Goal: Task Accomplishment & Management: Use online tool/utility

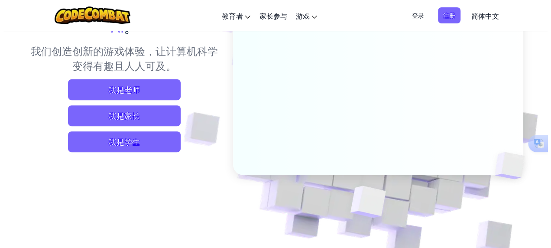
scroll to position [108, 0]
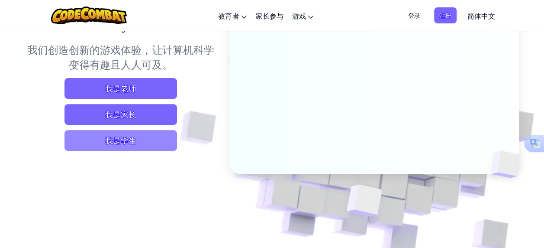
click at [139, 132] on span "我是学生" at bounding box center [121, 140] width 113 height 21
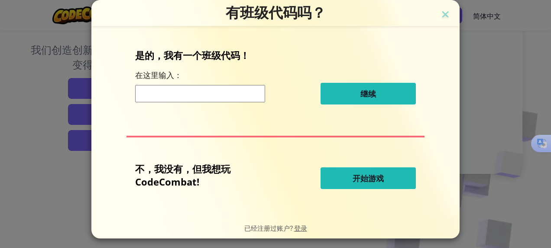
click at [343, 169] on button "开始游戏" at bounding box center [368, 178] width 95 height 22
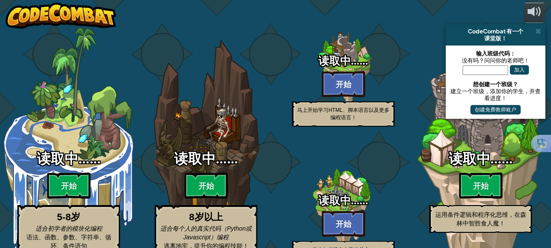
select select "zh-[PERSON_NAME]"
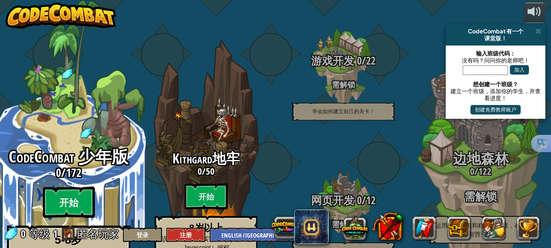
click at [69, 187] on btn "开始" at bounding box center [69, 202] width 52 height 31
select select "zh-[PERSON_NAME]"
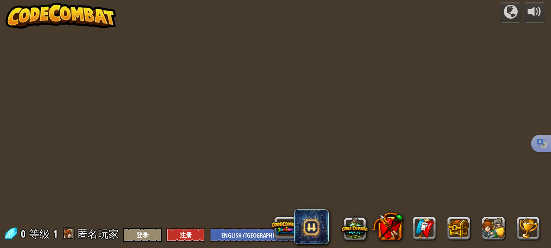
select select "zh-[PERSON_NAME]"
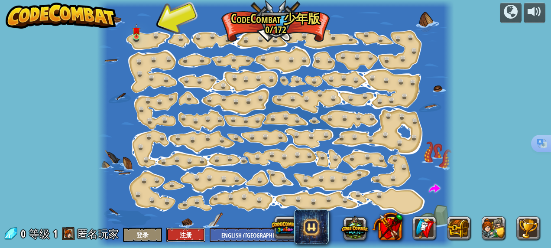
click at [196, 234] on button "注册" at bounding box center [185, 234] width 39 height 14
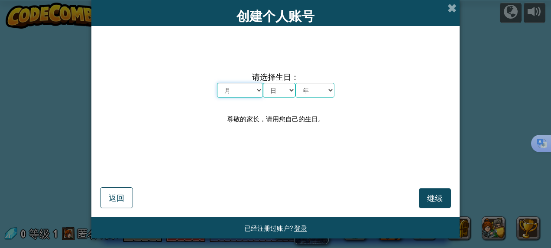
click at [254, 91] on select "月 一月 二月 三月 四月 五月 六月 七月 八月 九月 十月 十一月 十二月" at bounding box center [240, 90] width 46 height 15
select select "8"
click at [217, 83] on select "月 一月 二月 三月 四月 五月 六月 七月 八月 九月 十月 十一月 十二月" at bounding box center [240, 90] width 46 height 15
click at [286, 91] on select "日 1 2 3 4 5 6 7 8 9 10 11 12 13 14 15 16 17 18 19 20 21 22 23 24 25 26 27 28 29…" at bounding box center [279, 90] width 32 height 15
select select "2"
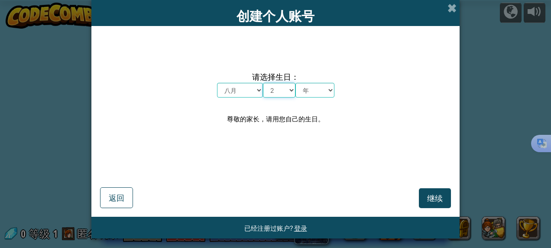
click at [263, 83] on select "日 1 2 3 4 5 6 7 8 9 10 11 12 13 14 15 16 17 18 19 20 21 22 23 24 25 26 27 28 29…" at bounding box center [279, 90] width 32 height 15
click at [328, 88] on select "年 2025 2024 2023 2022 2021 2020 2019 2018 2017 2016 2015 2014 2013 2012 2011 20…" at bounding box center [314, 90] width 39 height 15
select select "2006"
click at [295, 83] on select "年 2025 2024 2023 2022 2021 2020 2019 2018 2017 2016 2015 2014 2013 2012 2011 20…" at bounding box center [314, 90] width 39 height 15
click at [430, 204] on button "继续" at bounding box center [435, 198] width 32 height 20
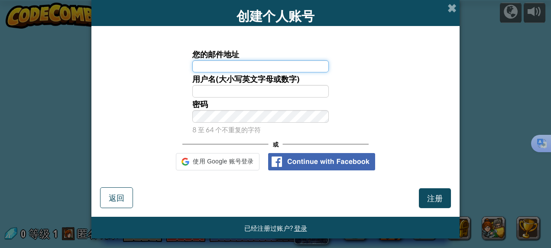
click at [255, 66] on input "您的邮件地址" at bounding box center [260, 66] width 137 height 13
type input "20060802ljk@"
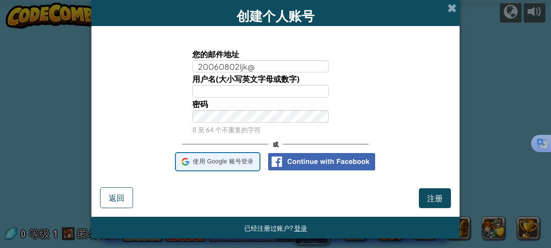
click at [253, 159] on span "使用 Google 账号登录" at bounding box center [223, 161] width 61 height 13
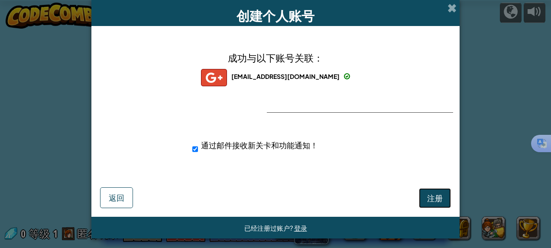
click at [423, 190] on button "注册" at bounding box center [435, 198] width 32 height 20
click at [424, 201] on button "注册" at bounding box center [435, 198] width 32 height 20
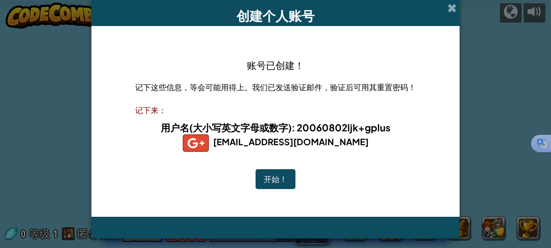
click at [287, 173] on button "开始！" at bounding box center [276, 179] width 40 height 20
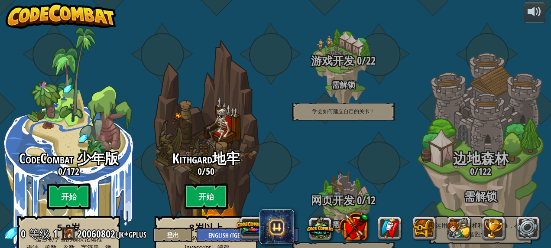
select select "zh-[PERSON_NAME]"
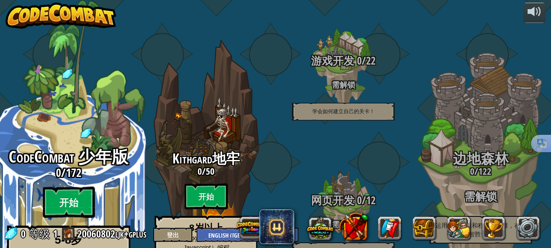
click at [83, 187] on btn "开始" at bounding box center [69, 202] width 52 height 31
select select "zh-[PERSON_NAME]"
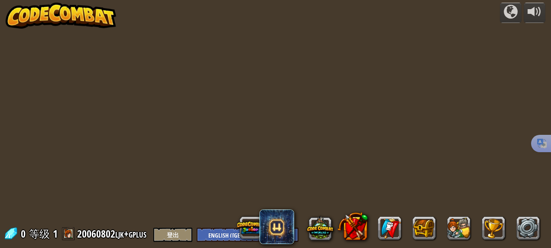
select select "zh-[PERSON_NAME]"
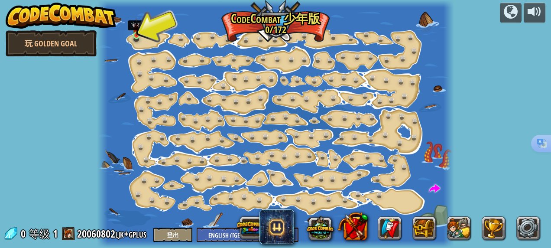
click at [136, 34] on img at bounding box center [137, 27] width 8 height 18
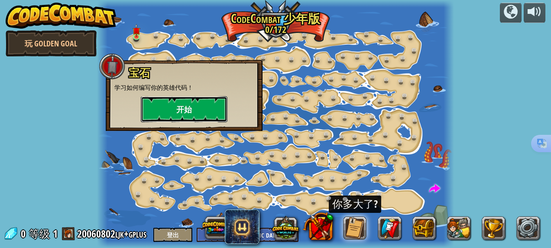
click at [165, 108] on button "开始" at bounding box center [184, 109] width 87 height 26
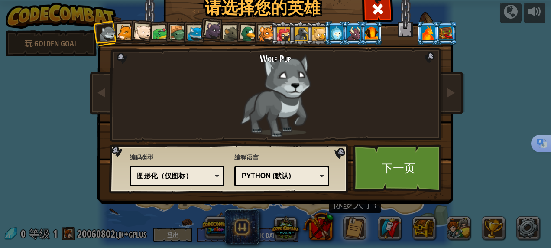
click at [248, 29] on div at bounding box center [248, 34] width 17 height 17
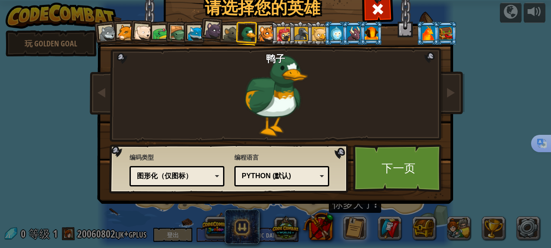
click at [143, 33] on div at bounding box center [142, 32] width 17 height 17
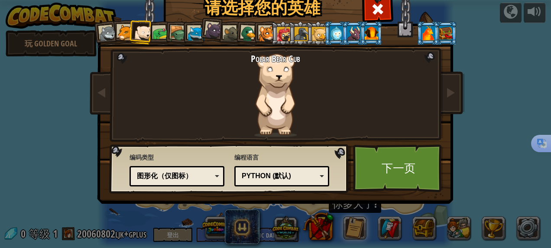
click at [118, 36] on div at bounding box center [125, 33] width 16 height 16
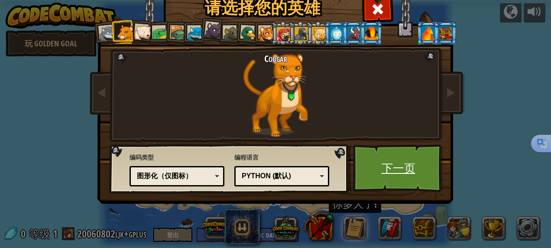
click at [379, 155] on link "下一页" at bounding box center [398, 168] width 91 height 48
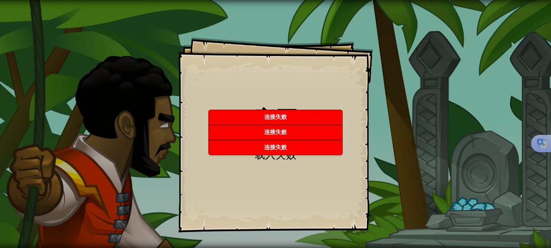
click at [285, 156] on span "载入失败" at bounding box center [276, 154] width 42 height 14
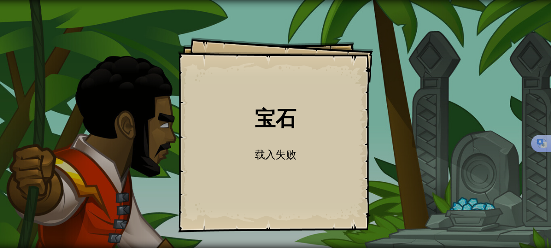
click at [283, 140] on div "宝石 Goals Start Level 载入失败 订阅后才可开始本关 订阅 你将需要加入一个课程来玩这个关卡 回到我的课程 请询问老师分配后续课程，或者联系…" at bounding box center [275, 134] width 195 height 195
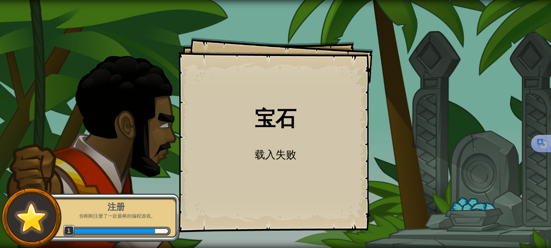
select select "zh-[PERSON_NAME]"
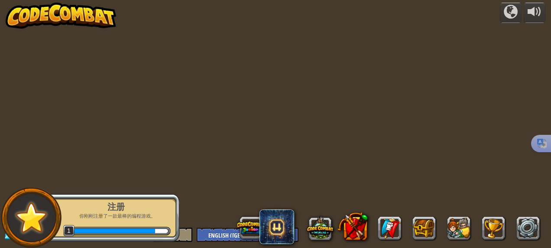
select select "zh-[PERSON_NAME]"
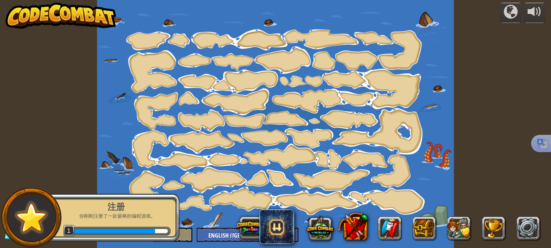
select select "zh-[PERSON_NAME]"
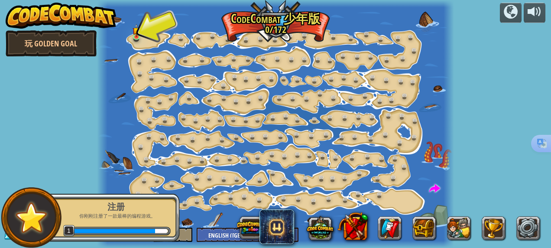
click at [34, 203] on img at bounding box center [31, 217] width 39 height 39
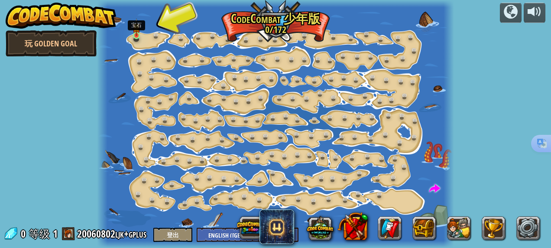
click at [139, 36] on img at bounding box center [137, 27] width 8 height 18
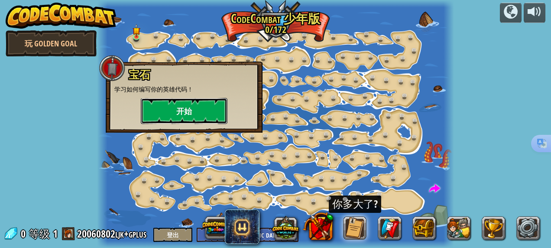
click at [195, 111] on button "开始" at bounding box center [184, 111] width 87 height 26
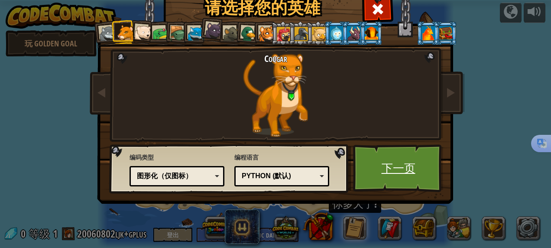
click at [367, 159] on link "下一页" at bounding box center [398, 168] width 91 height 48
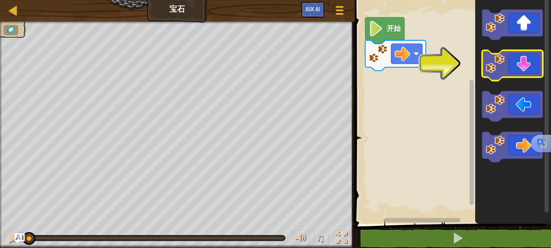
click at [510, 69] on icon "Blockly工作区" at bounding box center [512, 65] width 61 height 30
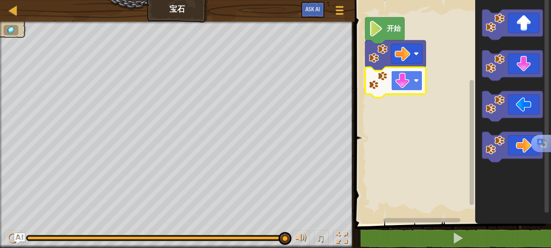
click at [396, 80] on image "Blockly工作区" at bounding box center [403, 81] width 16 height 16
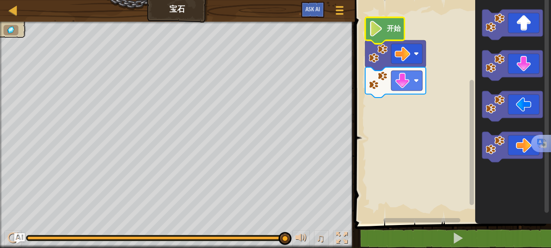
click at [376, 38] on icon "Blockly工作区" at bounding box center [384, 30] width 39 height 26
click at [518, 140] on icon "Blockly工作区" at bounding box center [512, 147] width 61 height 30
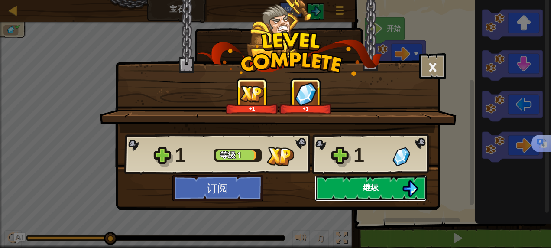
click at [345, 183] on button "继续" at bounding box center [371, 188] width 112 height 26
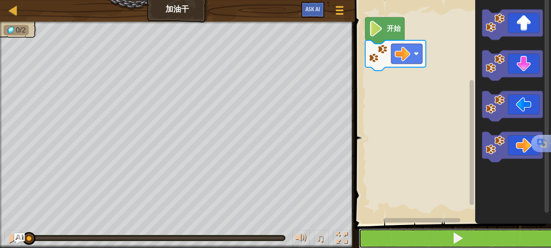
click at [452, 237] on span at bounding box center [458, 238] width 12 height 12
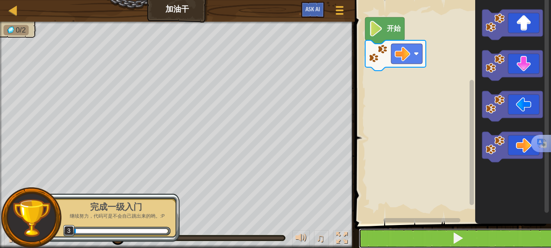
click at [473, 239] on button at bounding box center [458, 238] width 199 height 20
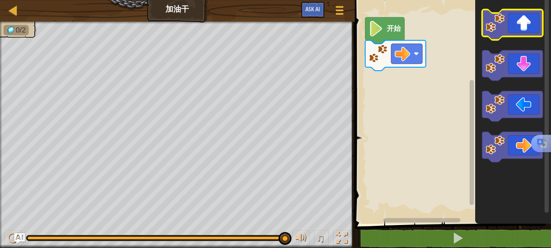
click at [521, 32] on icon "Blockly工作区" at bounding box center [512, 25] width 61 height 30
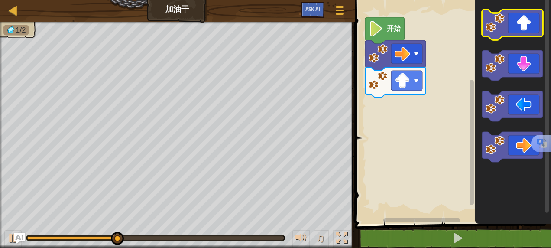
click at [521, 33] on icon "Blockly工作区" at bounding box center [512, 25] width 61 height 30
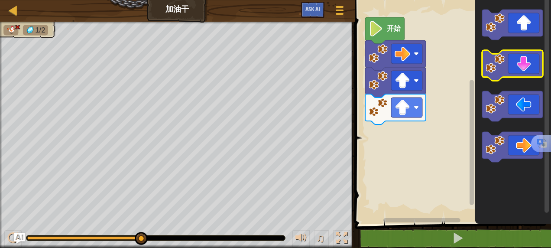
click at [532, 62] on icon "Blockly工作区" at bounding box center [512, 65] width 61 height 30
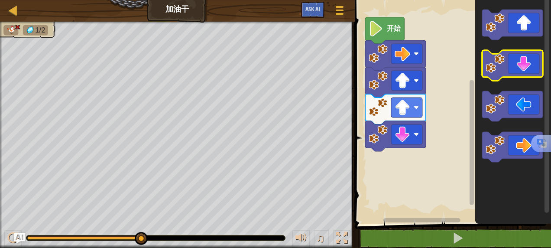
click at [532, 62] on icon "Blockly工作区" at bounding box center [512, 65] width 61 height 30
